Goal: Task Accomplishment & Management: Manage account settings

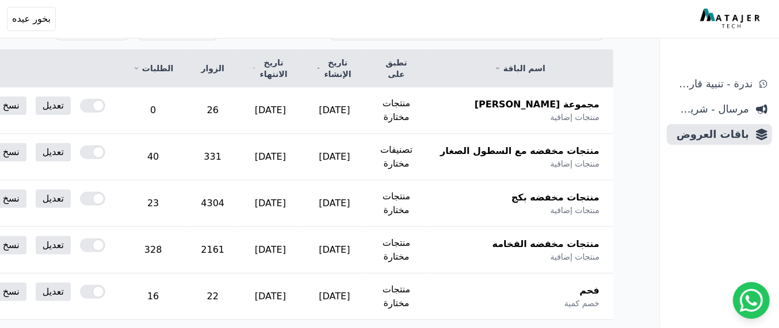
scroll to position [179, 0]
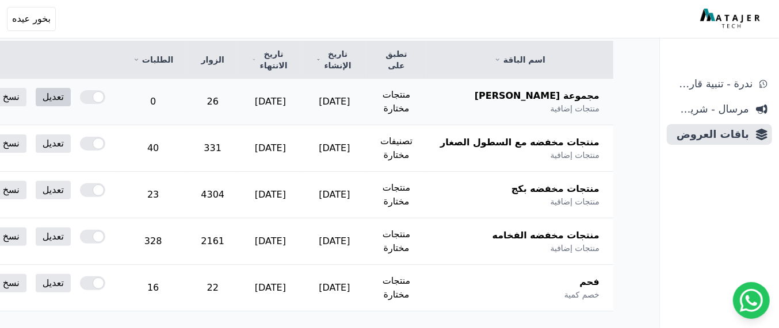
click at [71, 95] on link "تعديل" at bounding box center [53, 97] width 35 height 18
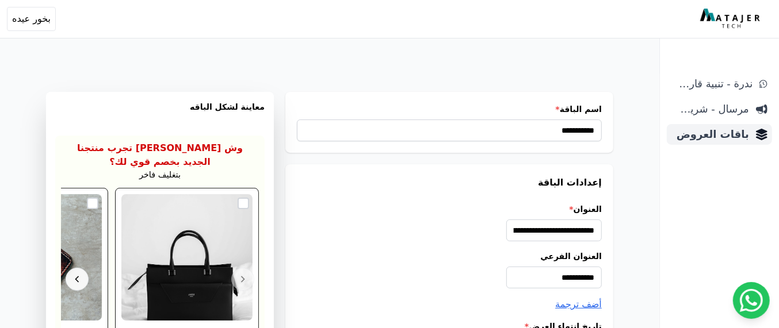
click at [726, 134] on span "باقات العروض" at bounding box center [710, 135] width 78 height 16
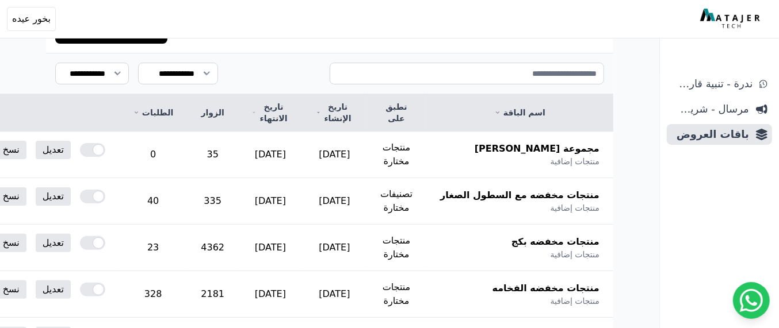
scroll to position [167, 0]
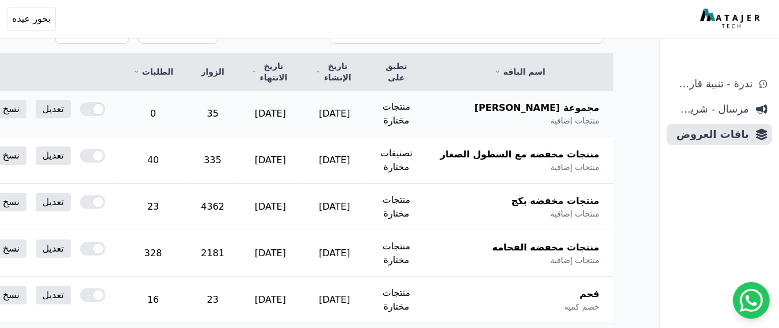
click at [105, 104] on div at bounding box center [92, 109] width 25 height 14
